Goal: Information Seeking & Learning: Learn about a topic

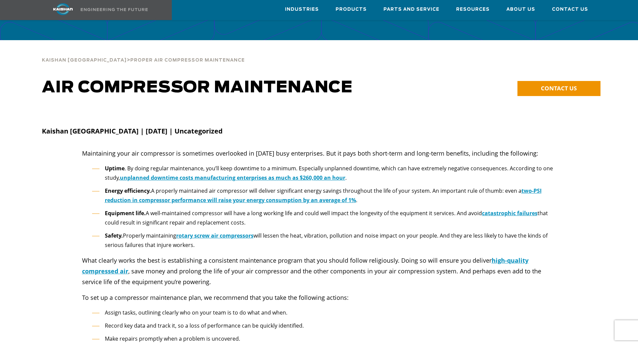
scroll to position [1238, 0]
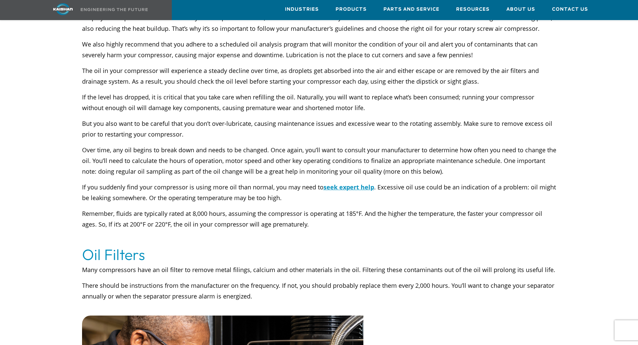
click at [245, 124] on p "But you also want to be careful that you don’t over-lubricate, causing maintena…" at bounding box center [319, 128] width 474 height 21
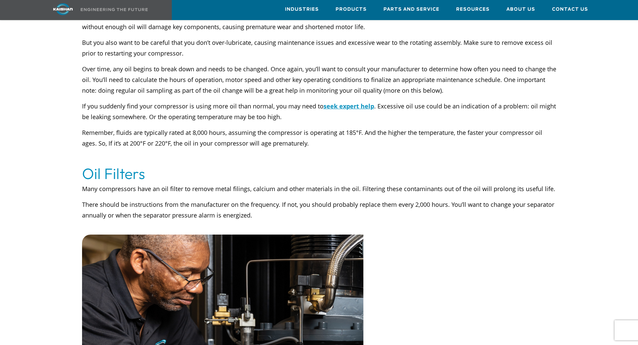
scroll to position [1339, 0]
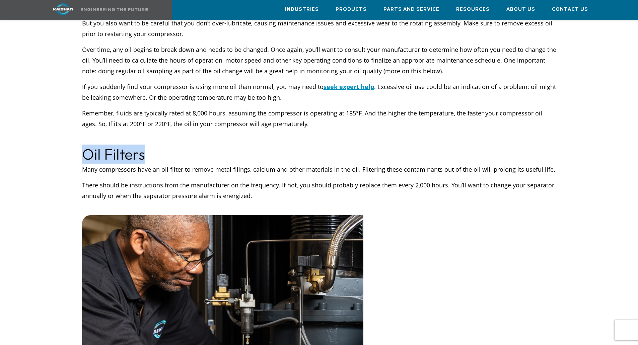
click at [381, 145] on h2 "Oil Filters" at bounding box center [319, 154] width 474 height 19
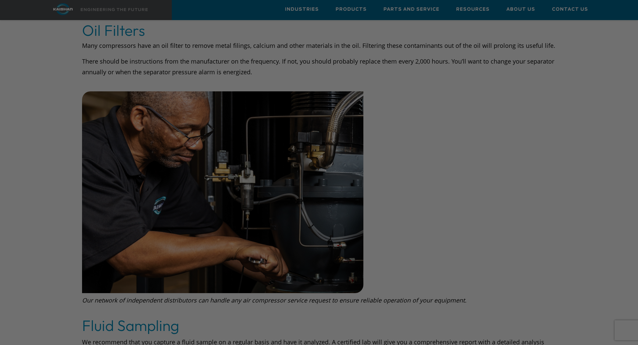
scroll to position [1487, 0]
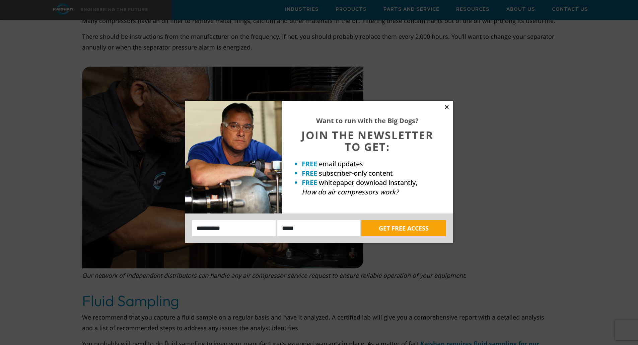
click at [448, 107] on icon at bounding box center [447, 107] width 6 height 6
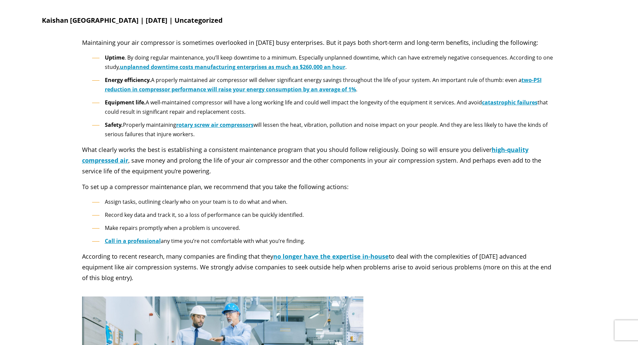
scroll to position [0, 0]
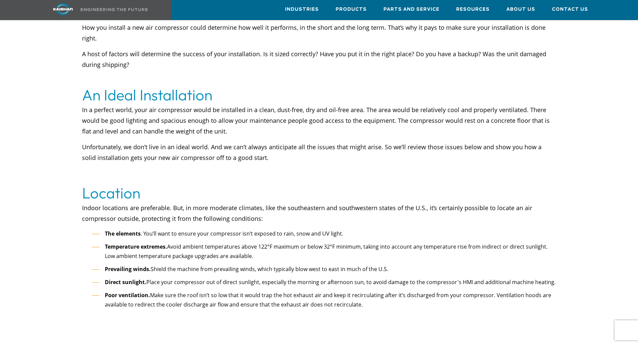
scroll to position [379, 0]
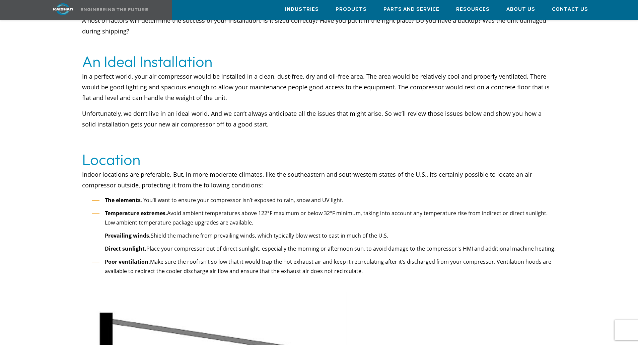
click at [56, 208] on div at bounding box center [319, 317] width 563 height 335
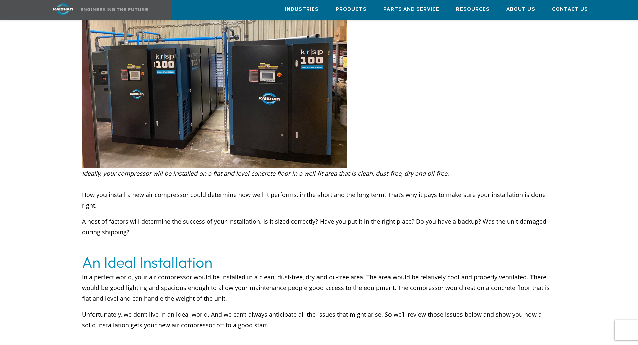
scroll to position [0, 0]
